Goal: Information Seeking & Learning: Stay updated

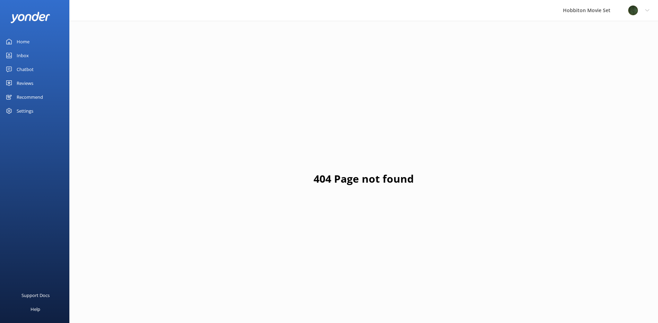
click at [23, 86] on div "Reviews" at bounding box center [25, 83] width 17 height 14
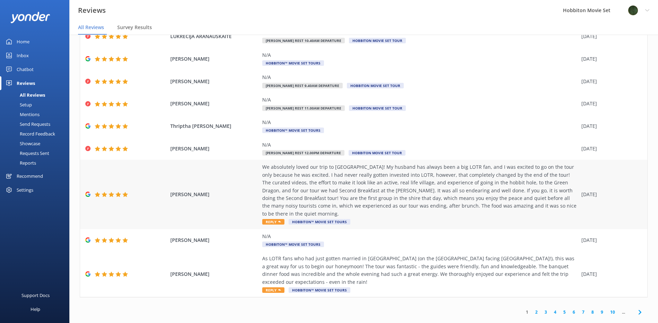
scroll to position [14, 0]
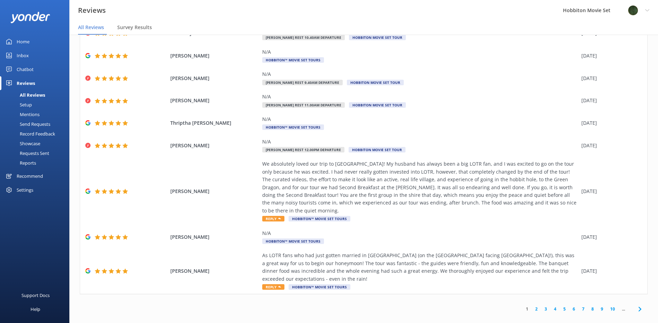
click at [636, 305] on icon at bounding box center [640, 309] width 8 height 8
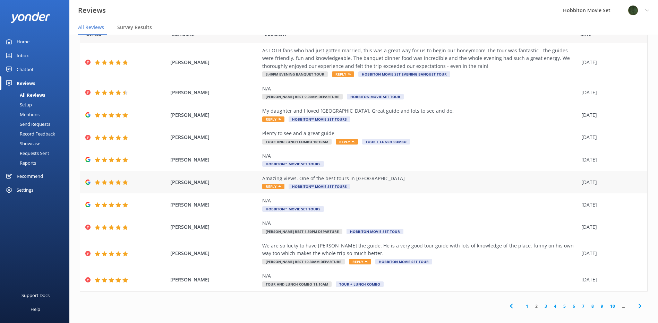
scroll to position [14, 0]
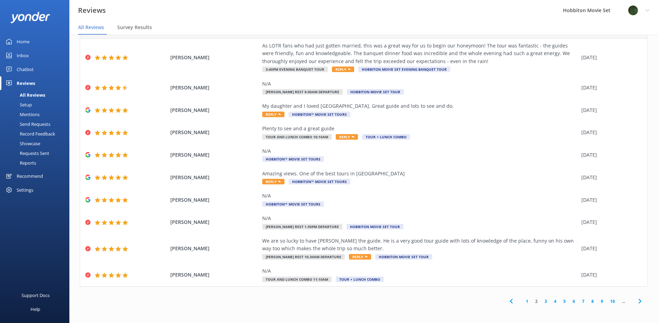
click at [638, 302] on use at bounding box center [639, 301] width 3 height 5
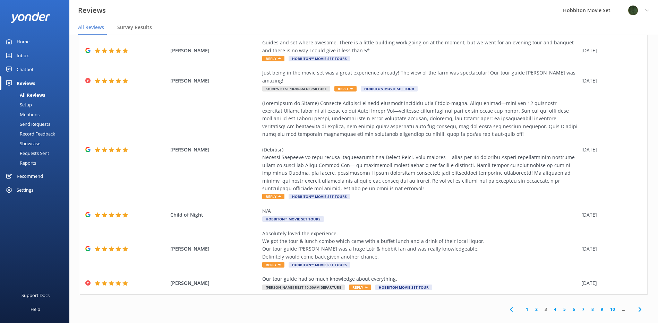
scroll to position [141, 0]
click at [636, 305] on icon at bounding box center [640, 309] width 8 height 8
